Goal: Task Accomplishment & Management: Complete application form

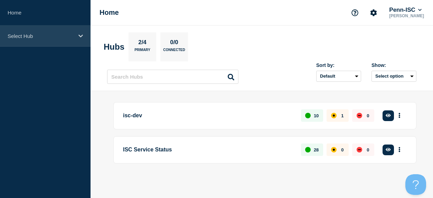
click at [61, 37] on p "Select Hub" at bounding box center [41, 36] width 66 height 6
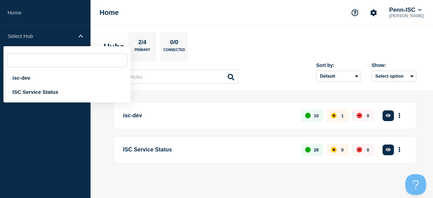
click at [302, 42] on section "Hubs 2/4 Primary 0/0 Connected" at bounding box center [262, 46] width 316 height 29
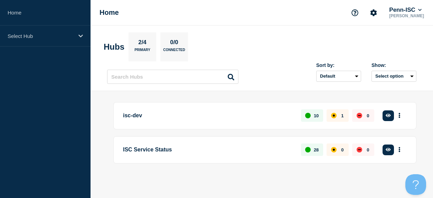
click at [157, 146] on p "ISC Service Status" at bounding box center [208, 150] width 170 height 13
click at [158, 151] on p "ISC Service Status" at bounding box center [208, 150] width 170 height 13
click at [402, 152] on button "More actions" at bounding box center [399, 150] width 9 height 13
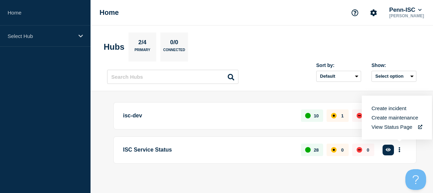
click at [206, 124] on div "isc-dev 10 1 0 Create incident See overview" at bounding box center [264, 115] width 303 height 27
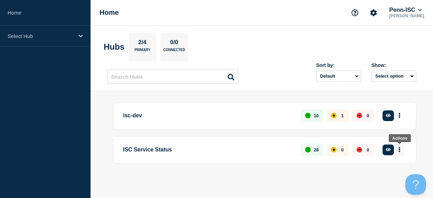
click at [400, 150] on icon "More actions" at bounding box center [399, 150] width 1 height 5
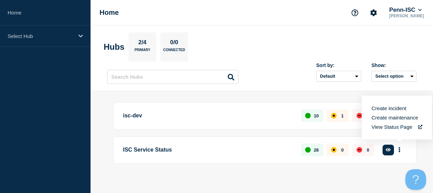
click at [393, 118] on button "Create maintenance" at bounding box center [395, 118] width 47 height 6
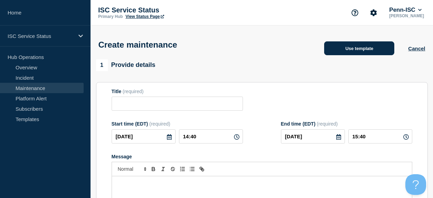
click at [363, 49] on button "Use template" at bounding box center [359, 48] width 70 height 14
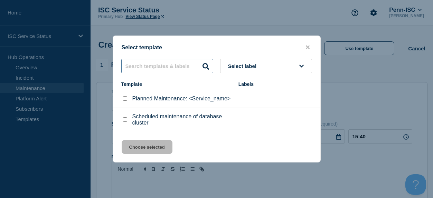
click at [194, 63] on input "text" at bounding box center [167, 66] width 92 height 14
click at [123, 97] on div at bounding box center [124, 98] width 7 height 7
click at [124, 98] on input "Planned Maintenance: <Service_name> checkbox" at bounding box center [125, 98] width 4 height 4
checkbox input "true"
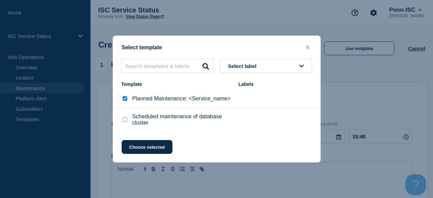
click at [276, 51] on div "Select template Select label Template Labels Planned Maintenance: <Service_name…" at bounding box center [217, 99] width 208 height 127
click at [276, 59] on button "Select label" at bounding box center [266, 66] width 92 height 14
click at [149, 154] on button "Choose selected" at bounding box center [147, 147] width 51 height 14
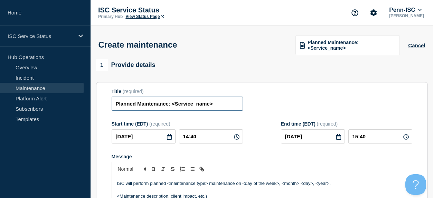
drag, startPoint x: 208, startPoint y: 108, endPoint x: 176, endPoint y: 108, distance: 32.5
click at [176, 108] on input "Planned Maintenance: <Service_name>" at bounding box center [177, 104] width 131 height 14
paste input "University Border Firewall Maintenance (10/2)"
type input "Planned Maintenance: <University Border Firewall Maintenance (10/2)>"
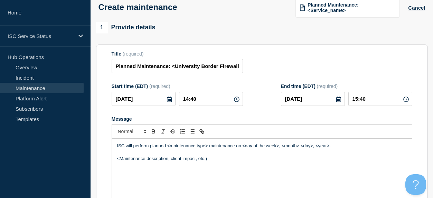
scroll to position [44, 0]
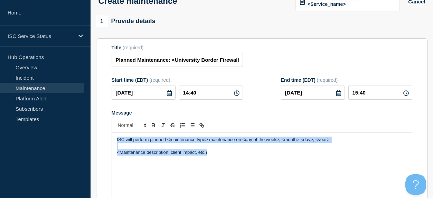
drag, startPoint x: 217, startPoint y: 159, endPoint x: 116, endPoint y: 141, distance: 101.8
click at [116, 141] on div "ISC will perform planned <maintenance type> maintenance on <day of the week>, <…" at bounding box center [262, 174] width 300 height 83
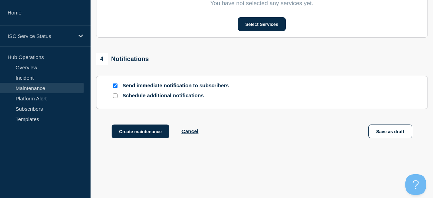
scroll to position [384, 0]
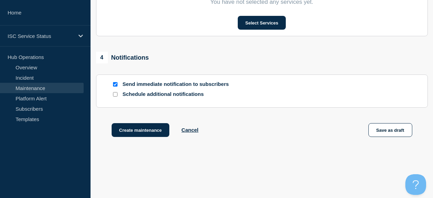
click at [115, 87] on input "Send immediate notification to subscribers" at bounding box center [115, 84] width 4 height 4
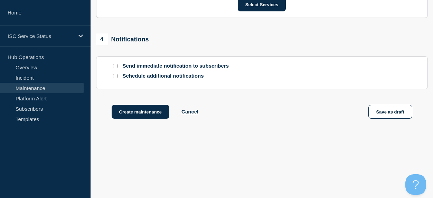
scroll to position [414, 0]
click at [113, 65] on input "Send immediate notification to subscribers" at bounding box center [115, 66] width 4 height 4
checkbox input "true"
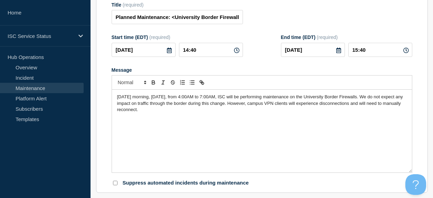
scroll to position [52, 0]
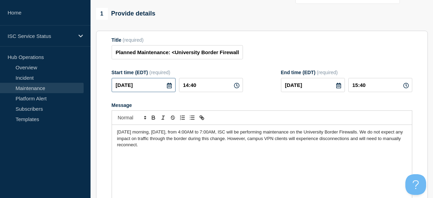
click at [146, 91] on input "2025-09-25" at bounding box center [144, 85] width 64 height 14
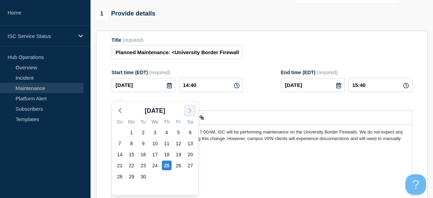
click at [189, 110] on icon "button" at bounding box center [190, 111] width 8 height 8
click at [167, 132] on div "2" at bounding box center [167, 133] width 10 height 10
type input "2025-10-02"
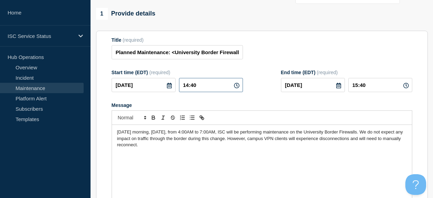
click at [207, 90] on input "14:40" at bounding box center [211, 85] width 64 height 14
click at [234, 88] on icon at bounding box center [237, 86] width 6 height 6
drag, startPoint x: 235, startPoint y: 92, endPoint x: 190, endPoint y: 88, distance: 45.5
click at [235, 88] on icon at bounding box center [237, 86] width 6 height 6
click at [199, 89] on input "14:40" at bounding box center [211, 85] width 64 height 14
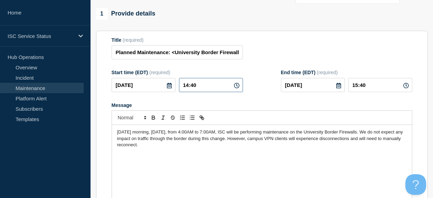
drag, startPoint x: 169, startPoint y: 90, endPoint x: 161, endPoint y: 89, distance: 8.0
click at [161, 89] on div "2025-10-02 14:40" at bounding box center [177, 85] width 131 height 14
click at [212, 88] on input "14:40" at bounding box center [211, 85] width 64 height 14
click at [187, 90] on input "14:40" at bounding box center [211, 85] width 64 height 14
click at [198, 89] on input "14:40" at bounding box center [211, 85] width 64 height 14
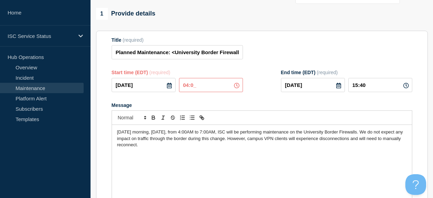
type input "04:00"
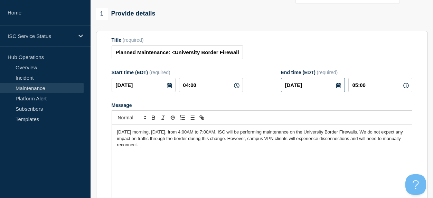
click at [319, 92] on input "2025-10-02" at bounding box center [313, 85] width 64 height 14
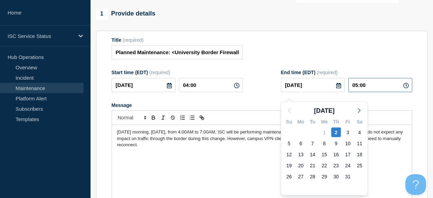
drag, startPoint x: 386, startPoint y: 93, endPoint x: 370, endPoint y: 93, distance: 16.3
click at [385, 92] on input "05:00" at bounding box center [380, 85] width 64 height 14
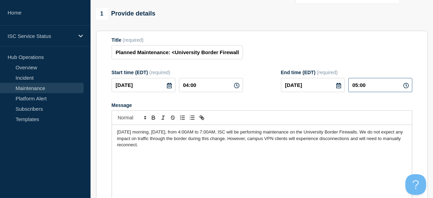
drag, startPoint x: 357, startPoint y: 89, endPoint x: 372, endPoint y: 91, distance: 15.0
click at [358, 89] on input "05:00" at bounding box center [380, 85] width 64 height 14
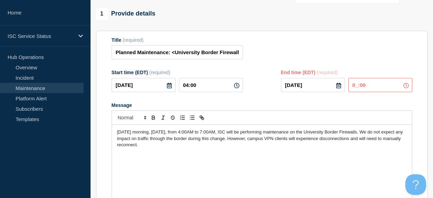
type input "07:00"
click at [261, 103] on form "Title (required) Planned Maintenance: <University Border Firewall Maintenance (…" at bounding box center [262, 129] width 301 height 185
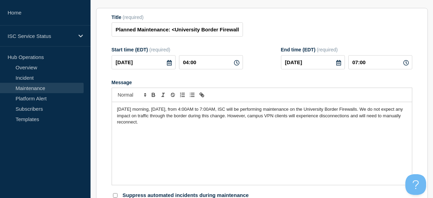
scroll to position [75, 0]
click at [133, 144] on div "On Thursday morning, October 2nd, 2025, from 4:00AM to 7:00AM, ISC will be perf…" at bounding box center [262, 143] width 300 height 83
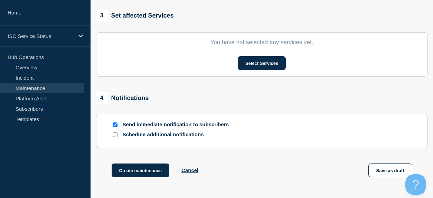
scroll to position [348, 0]
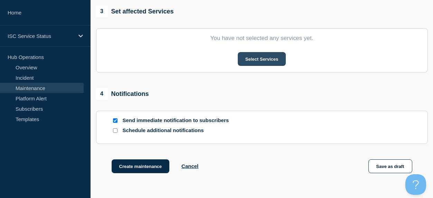
click at [267, 62] on section "You have not selected any services yet. Select Services" at bounding box center [262, 50] width 332 height 44
click at [265, 66] on button "Select Services" at bounding box center [262, 59] width 48 height 14
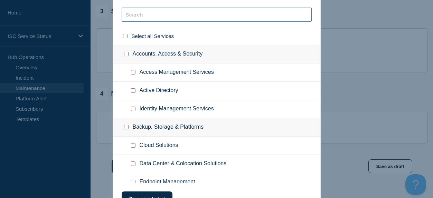
click at [162, 18] on input "text" at bounding box center [217, 15] width 190 height 14
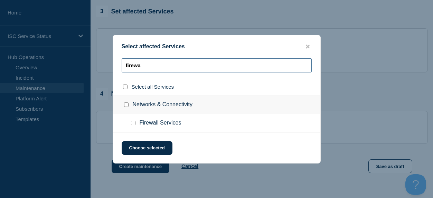
type input "firewa"
click at [132, 125] on input "Firewall Services checkbox" at bounding box center [133, 123] width 4 height 4
checkbox input "true"
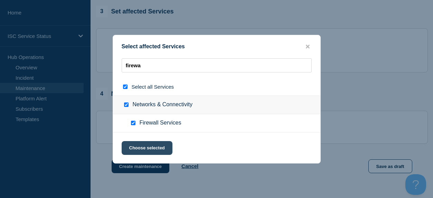
click at [152, 154] on button "Choose selected" at bounding box center [147, 148] width 51 height 14
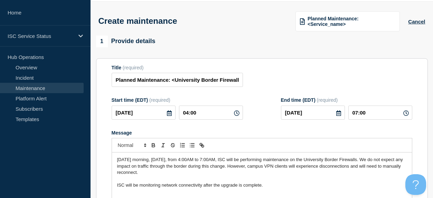
scroll to position [25, 0]
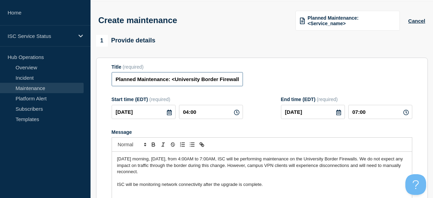
click at [175, 82] on input "Planned Maintenance: <University Border Firewall Maintenance (10/2)>" at bounding box center [177, 79] width 131 height 14
drag, startPoint x: 172, startPoint y: 81, endPoint x: 94, endPoint y: 82, distance: 77.8
click at [236, 82] on input "University Border Firewall Maintenance (10/2)>" at bounding box center [177, 80] width 131 height 14
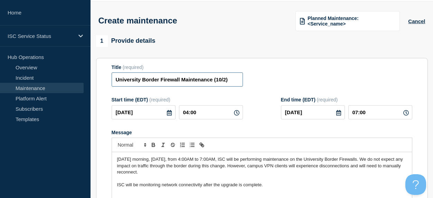
type input "University Border Firewall Maintenance (10/2)"
click at [274, 81] on div "Title (required) University Border Firewall Maintenance (10/2)" at bounding box center [262, 76] width 301 height 22
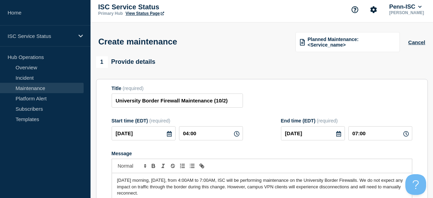
scroll to position [4, 0]
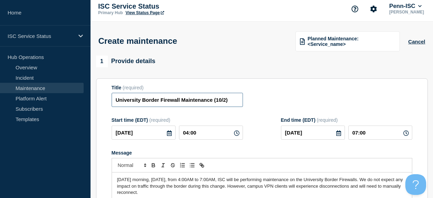
drag, startPoint x: 116, startPoint y: 102, endPoint x: 308, endPoint y: 105, distance: 191.9
click at [308, 105] on div "Title (required) University Border Firewall Maintenance (10/2)" at bounding box center [262, 96] width 301 height 22
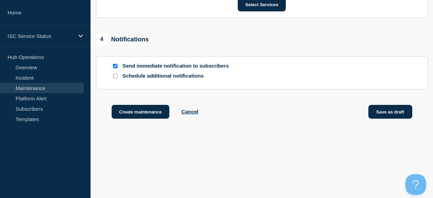
click at [399, 115] on button "Save as draft" at bounding box center [391, 112] width 44 height 14
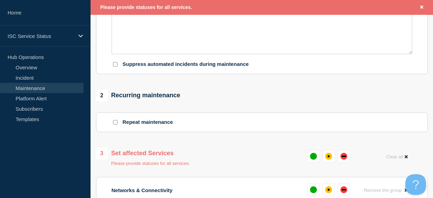
scroll to position [282, 0]
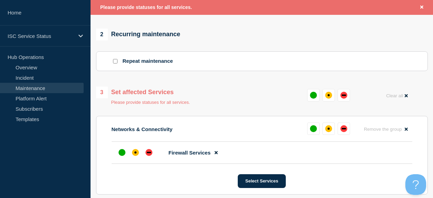
click at [251, 105] on div "3 Set affected Services Please provide statuses for all services. Clear all" at bounding box center [262, 96] width 332 height 18
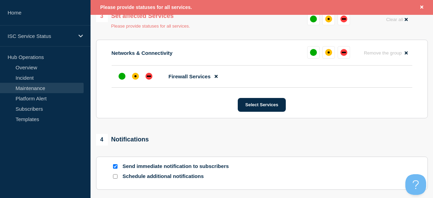
scroll to position [310, 0]
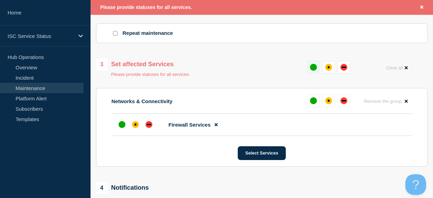
click at [317, 74] on button at bounding box center [313, 67] width 12 height 12
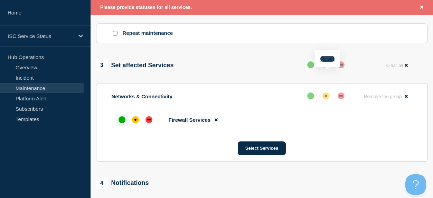
click at [329, 60] on button "Reset" at bounding box center [327, 59] width 14 height 6
click at [329, 68] on div "affected" at bounding box center [328, 65] width 7 height 7
click at [325, 68] on div "affected" at bounding box center [326, 65] width 7 height 7
click at [327, 58] on button "Reset" at bounding box center [327, 59] width 14 height 6
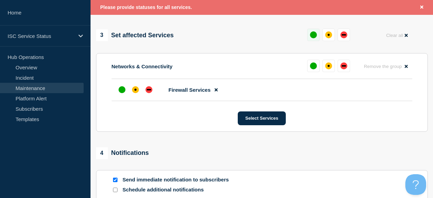
scroll to position [341, 0]
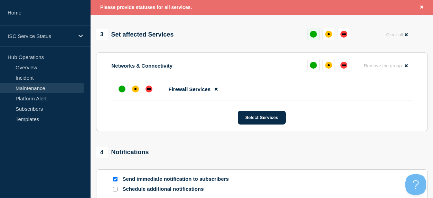
click at [313, 38] on div "up" at bounding box center [313, 34] width 7 height 7
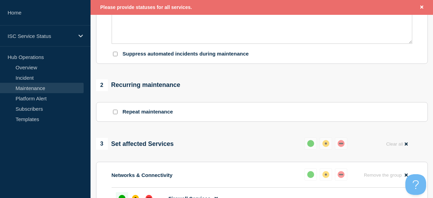
scroll to position [240, 0]
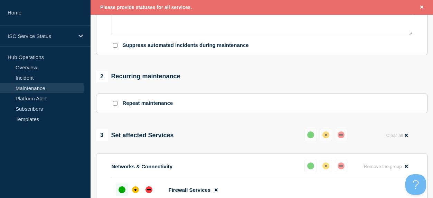
click at [328, 141] on button at bounding box center [326, 135] width 12 height 12
click at [326, 131] on button "Reset" at bounding box center [327, 129] width 14 height 6
click at [325, 139] on div "affected" at bounding box center [328, 135] width 7 height 7
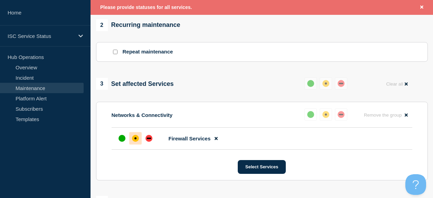
scroll to position [478, 0]
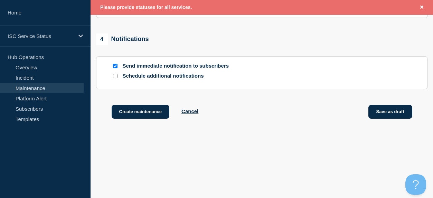
click at [393, 112] on button "Save as draft" at bounding box center [391, 112] width 44 height 14
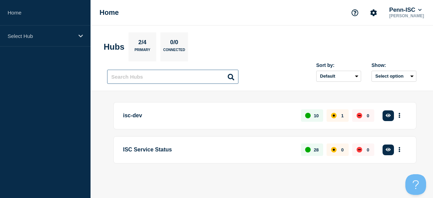
click at [146, 75] on input "text" at bounding box center [172, 77] width 131 height 14
click at [398, 152] on button "More actions" at bounding box center [399, 150] width 9 height 13
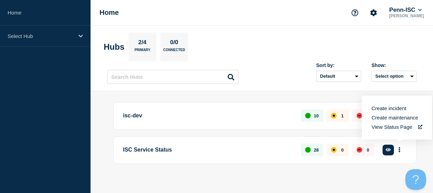
click at [249, 161] on div "ISC Service Status 28 0 0 Create incident See overview" at bounding box center [264, 150] width 303 height 27
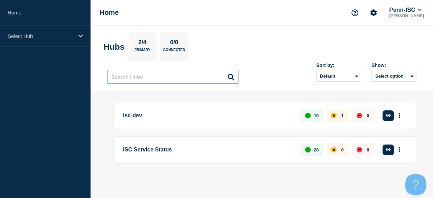
click at [166, 76] on input "text" at bounding box center [172, 77] width 131 height 14
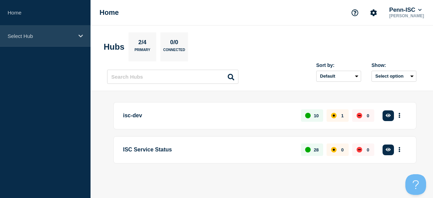
click at [39, 26] on div "Select Hub" at bounding box center [45, 36] width 91 height 21
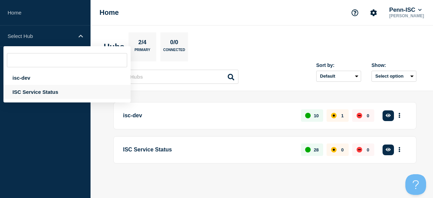
click at [31, 99] on div "ISC Service Status" at bounding box center [66, 92] width 127 height 14
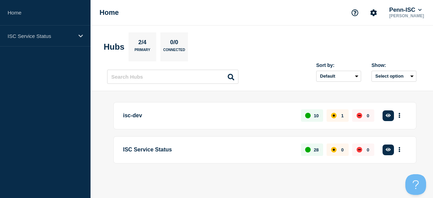
scroll to position [0, 0]
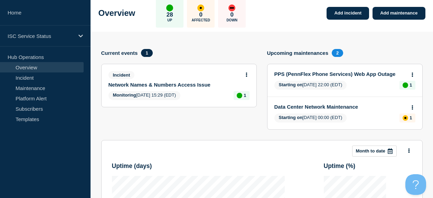
scroll to position [40, 0]
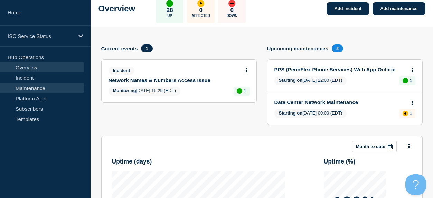
click at [42, 92] on link "Maintenance" at bounding box center [42, 88] width 84 height 10
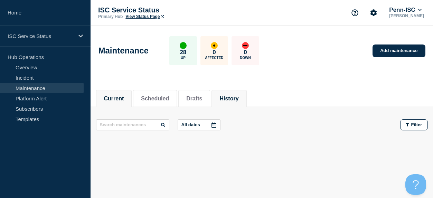
click at [230, 99] on button "History" at bounding box center [229, 99] width 19 height 6
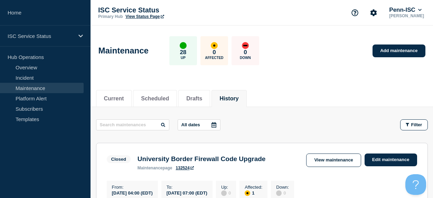
scroll to position [2, 0]
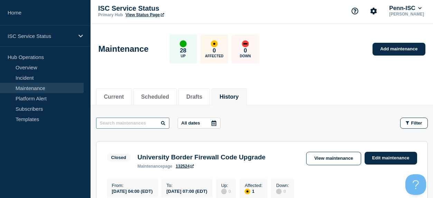
click at [120, 122] on input "text" at bounding box center [132, 123] width 73 height 11
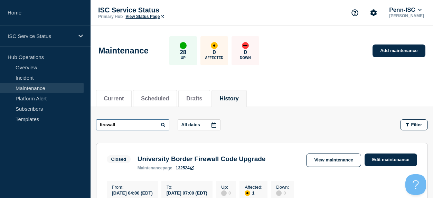
click at [128, 125] on input "firewall" at bounding box center [132, 125] width 73 height 11
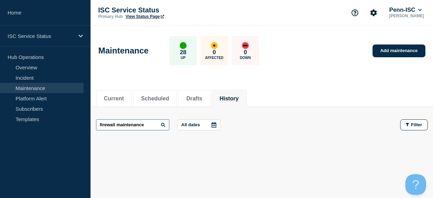
scroll to position [12, 0]
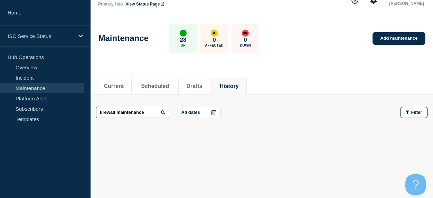
click at [118, 109] on input "firewall maintenance" at bounding box center [132, 112] width 73 height 11
drag, startPoint x: 117, startPoint y: 111, endPoint x: 241, endPoint y: 115, distance: 124.5
click at [239, 115] on div "firewall maintenance All dates Filter" at bounding box center [262, 112] width 332 height 11
type input "firewall"
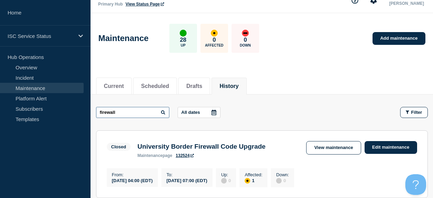
scroll to position [23, 0]
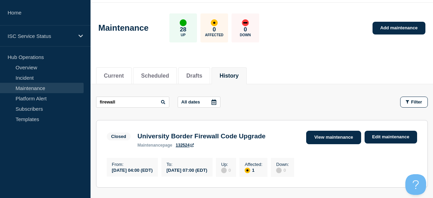
click at [330, 140] on link "View maintenance" at bounding box center [333, 137] width 55 height 13
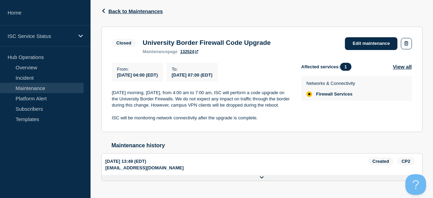
scroll to position [112, 0]
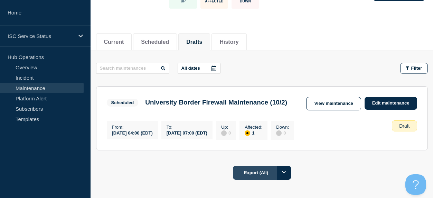
scroll to position [87, 0]
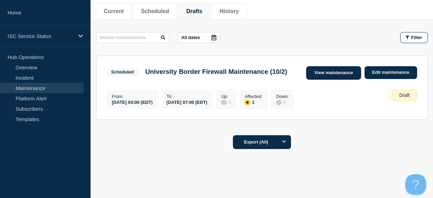
click at [335, 73] on link "View maintenance" at bounding box center [333, 72] width 55 height 13
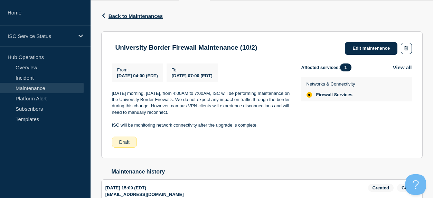
scroll to position [118, 0]
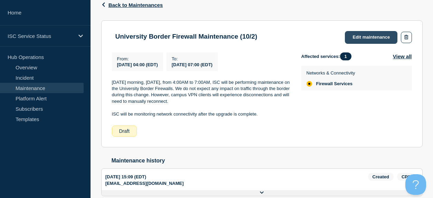
click at [380, 42] on link "Edit maintenance" at bounding box center [371, 37] width 53 height 13
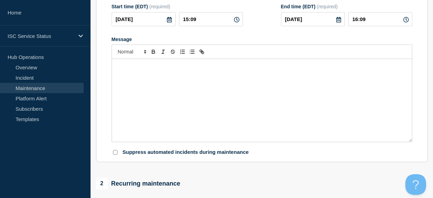
type input "University Border Firewall Maintenance (10/2)"
type input "[DATE]"
type input "04:00"
type input "[DATE]"
type input "07:00"
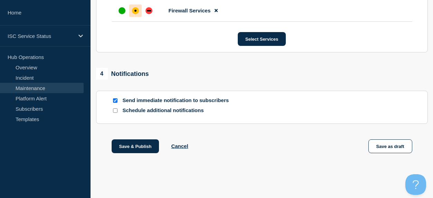
scroll to position [435, 0]
click at [141, 149] on button "Save & Publish" at bounding box center [136, 147] width 48 height 14
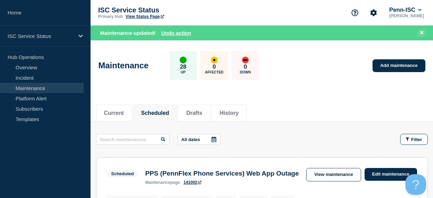
click at [421, 32] on icon at bounding box center [421, 32] width 3 height 4
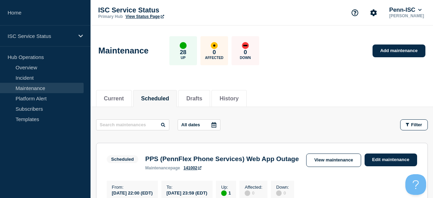
click at [140, 17] on link "View Status Page" at bounding box center [144, 16] width 38 height 5
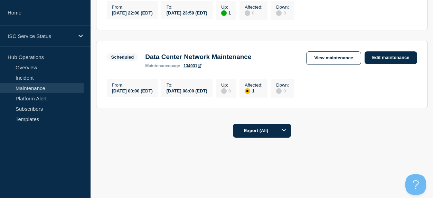
scroll to position [151, 0]
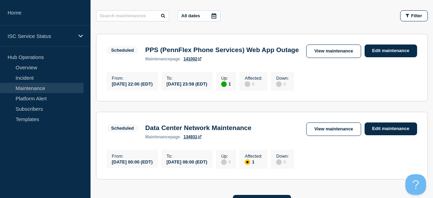
scroll to position [28, 0]
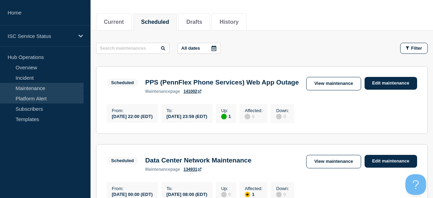
scroll to position [77, 0]
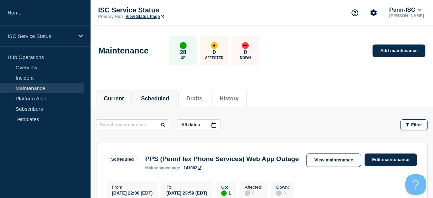
click at [110, 96] on button "Current" at bounding box center [114, 99] width 20 height 6
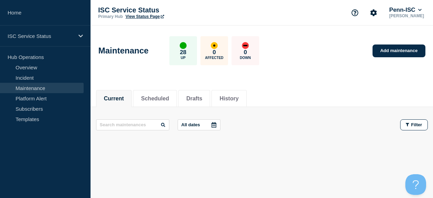
click at [41, 90] on link "Maintenance" at bounding box center [42, 88] width 84 height 10
click at [150, 103] on li "Scheduled" at bounding box center [155, 98] width 44 height 17
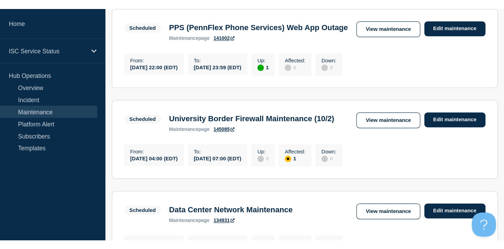
scroll to position [142, 0]
